Goal: Navigation & Orientation: Find specific page/section

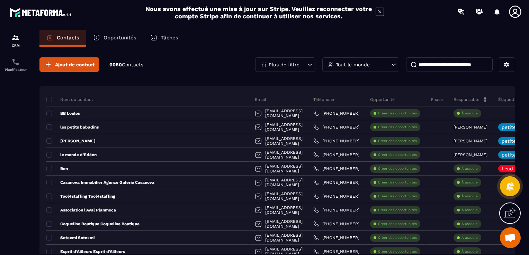
click at [513, 12] on icon at bounding box center [515, 12] width 12 height 12
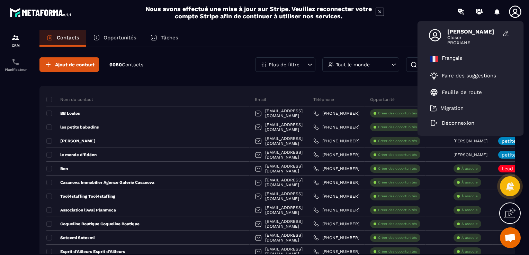
click at [514, 11] on icon at bounding box center [515, 12] width 14 height 14
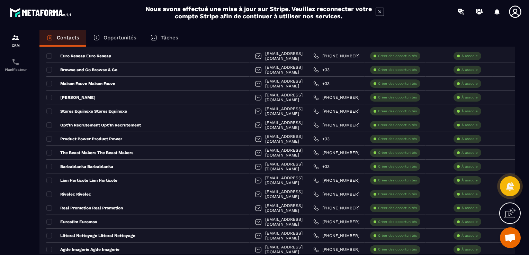
scroll to position [415, 0]
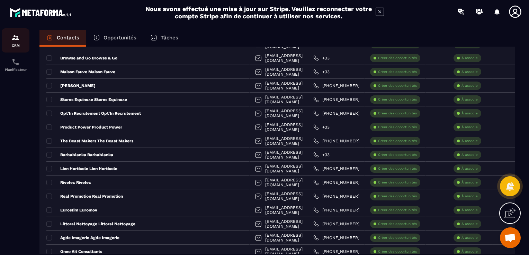
click at [15, 44] on p "CRM" at bounding box center [16, 46] width 28 height 4
click at [116, 35] on p "Opportunités" at bounding box center [119, 38] width 33 height 6
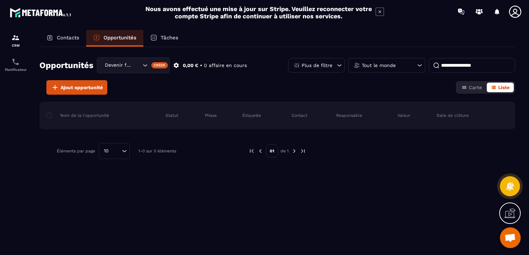
click at [176, 35] on p "Tâches" at bounding box center [170, 38] width 18 height 6
